Goal: Task Accomplishment & Management: Use online tool/utility

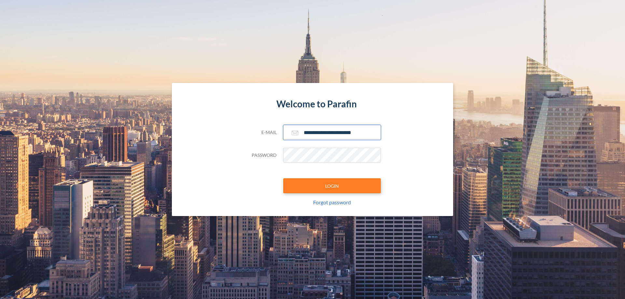
type input "**********"
click at [332, 186] on button "LOGIN" at bounding box center [332, 185] width 98 height 15
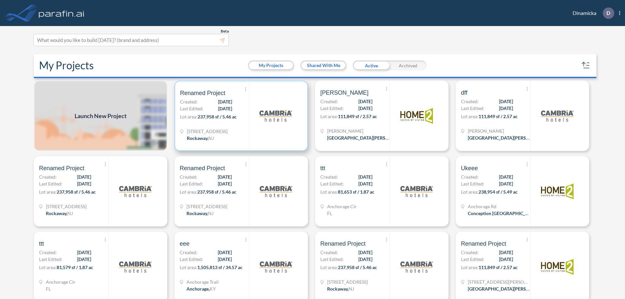
scroll to position [2, 0]
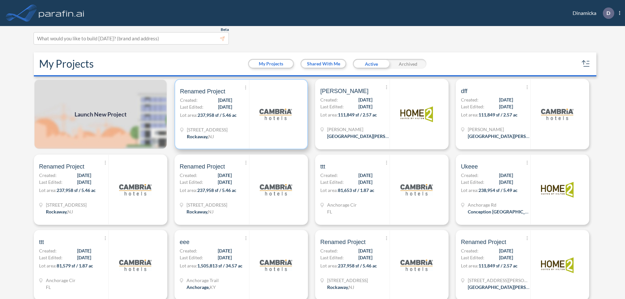
click at [240, 114] on p "Lot area: 237,958 sf / 5.46 ac" at bounding box center [214, 116] width 69 height 9
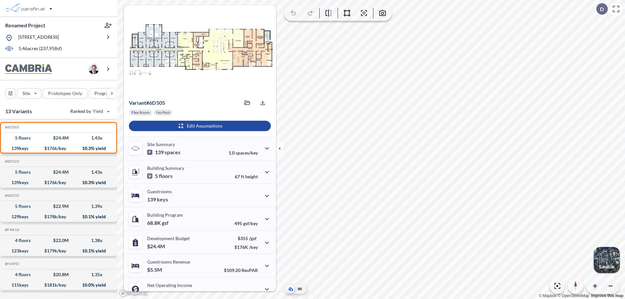
scroll to position [33, 0]
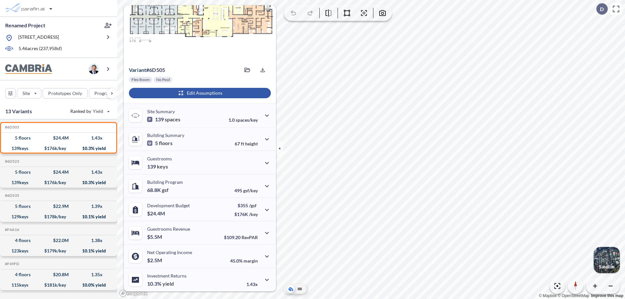
click at [199, 93] on div "button" at bounding box center [200, 93] width 142 height 10
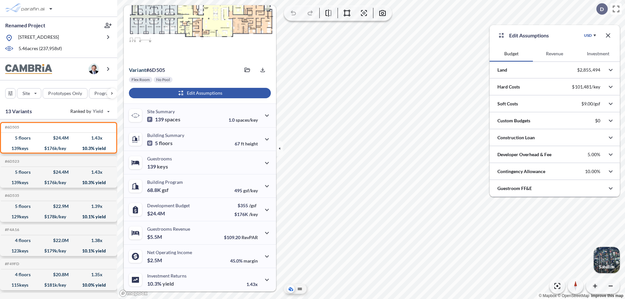
click at [598, 54] on button "Investment" at bounding box center [597, 54] width 43 height 16
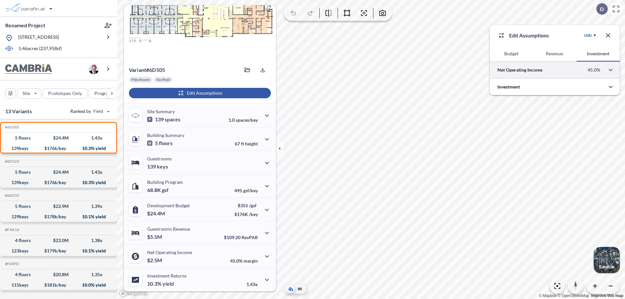
click at [555, 70] on div at bounding box center [554, 70] width 130 height 17
